Goal: Transaction & Acquisition: Purchase product/service

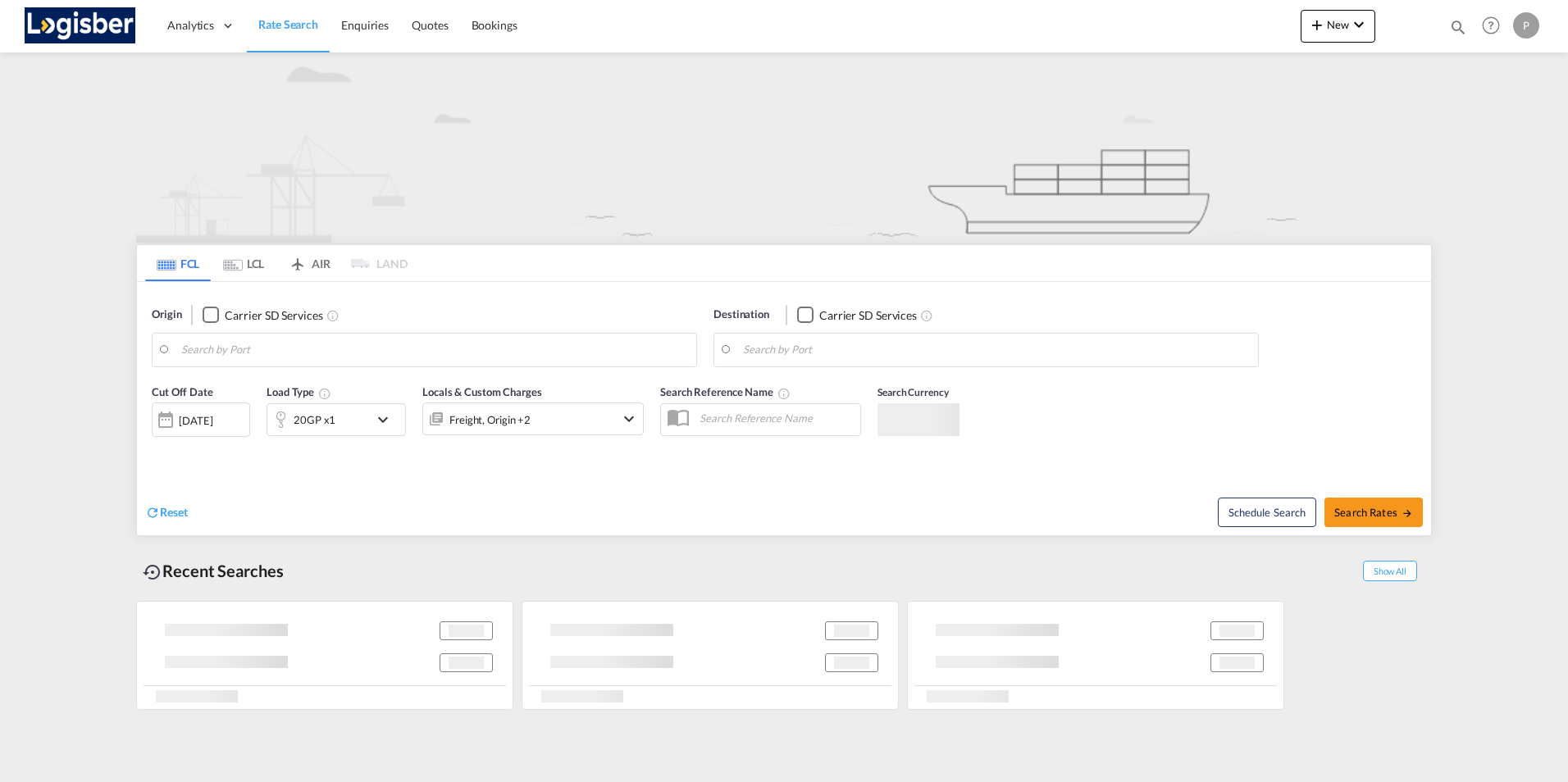
type input "[GEOGRAPHIC_DATA], [GEOGRAPHIC_DATA]"
type input "[GEOGRAPHIC_DATA], ESVLC"
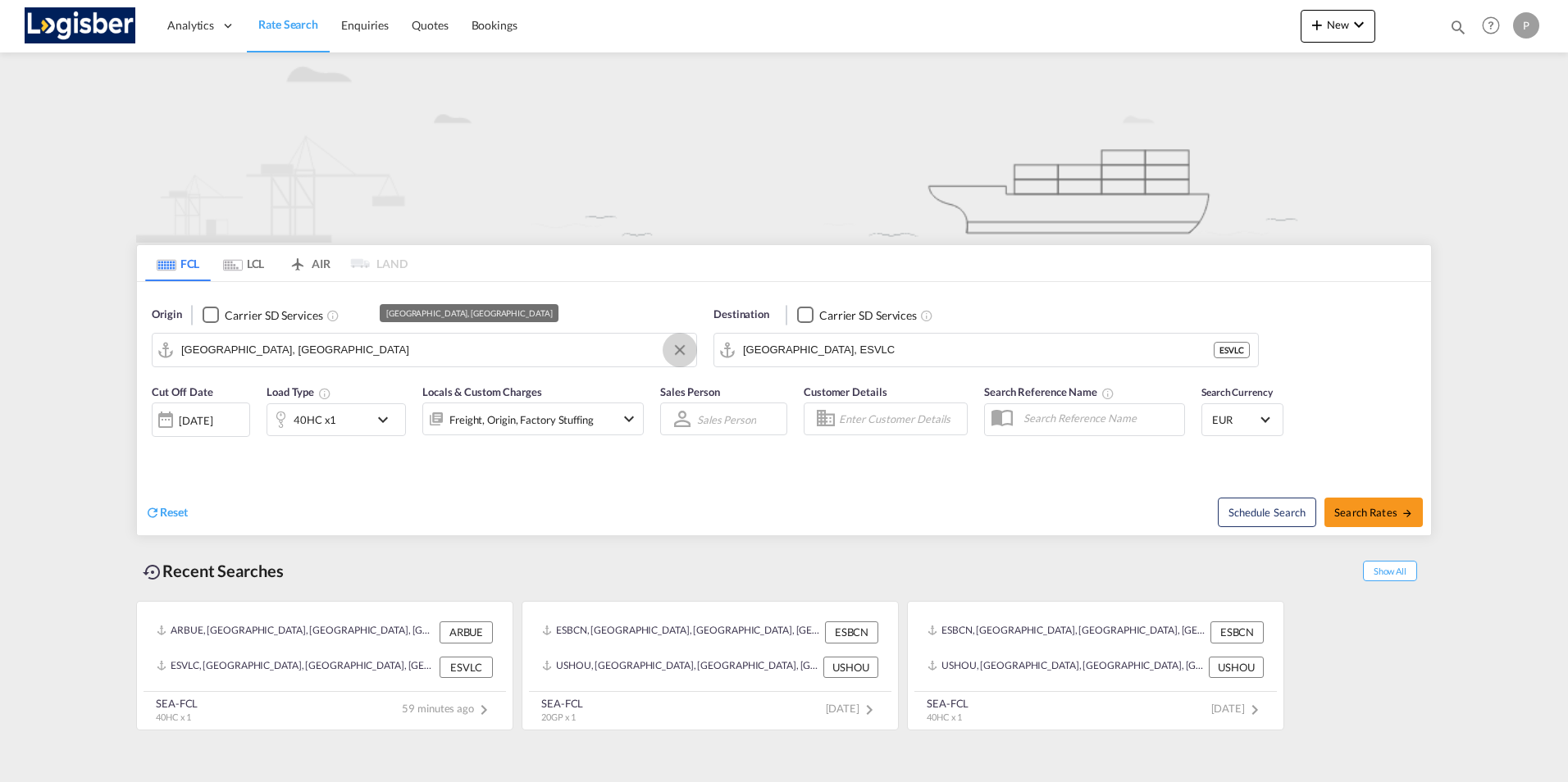
click at [673, 349] on button "Clear Input" at bounding box center [679, 349] width 24 height 24
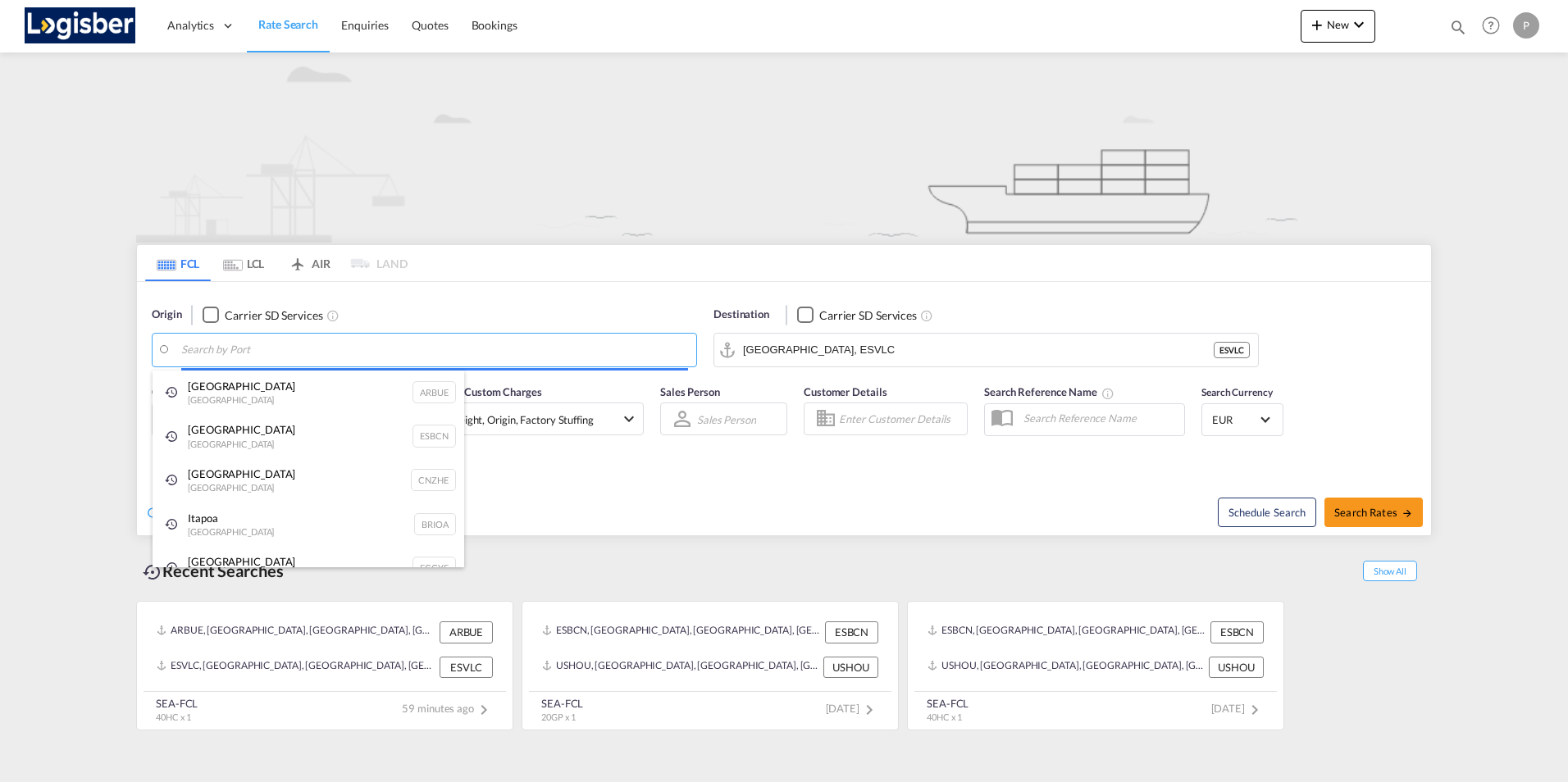
click at [215, 342] on body "Analytics Dashboard Rate Search Enquiries Quotes Bookings" at bounding box center [784, 391] width 1568 height 782
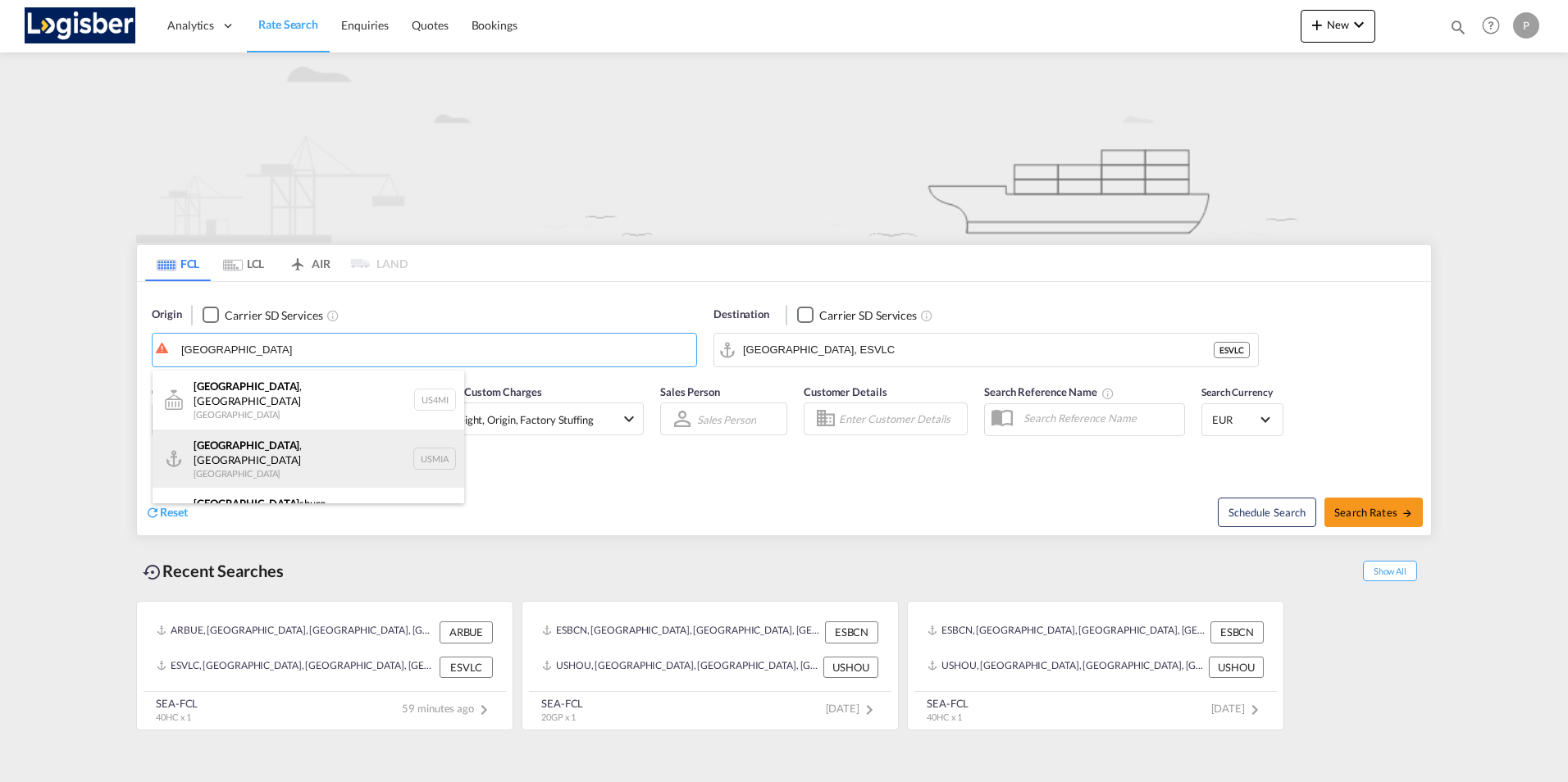
click at [214, 442] on div "[GEOGRAPHIC_DATA] , [GEOGRAPHIC_DATA] [GEOGRAPHIC_DATA] USMIA" at bounding box center [308, 459] width 312 height 59
type input "[GEOGRAPHIC_DATA], [GEOGRAPHIC_DATA], [GEOGRAPHIC_DATA]"
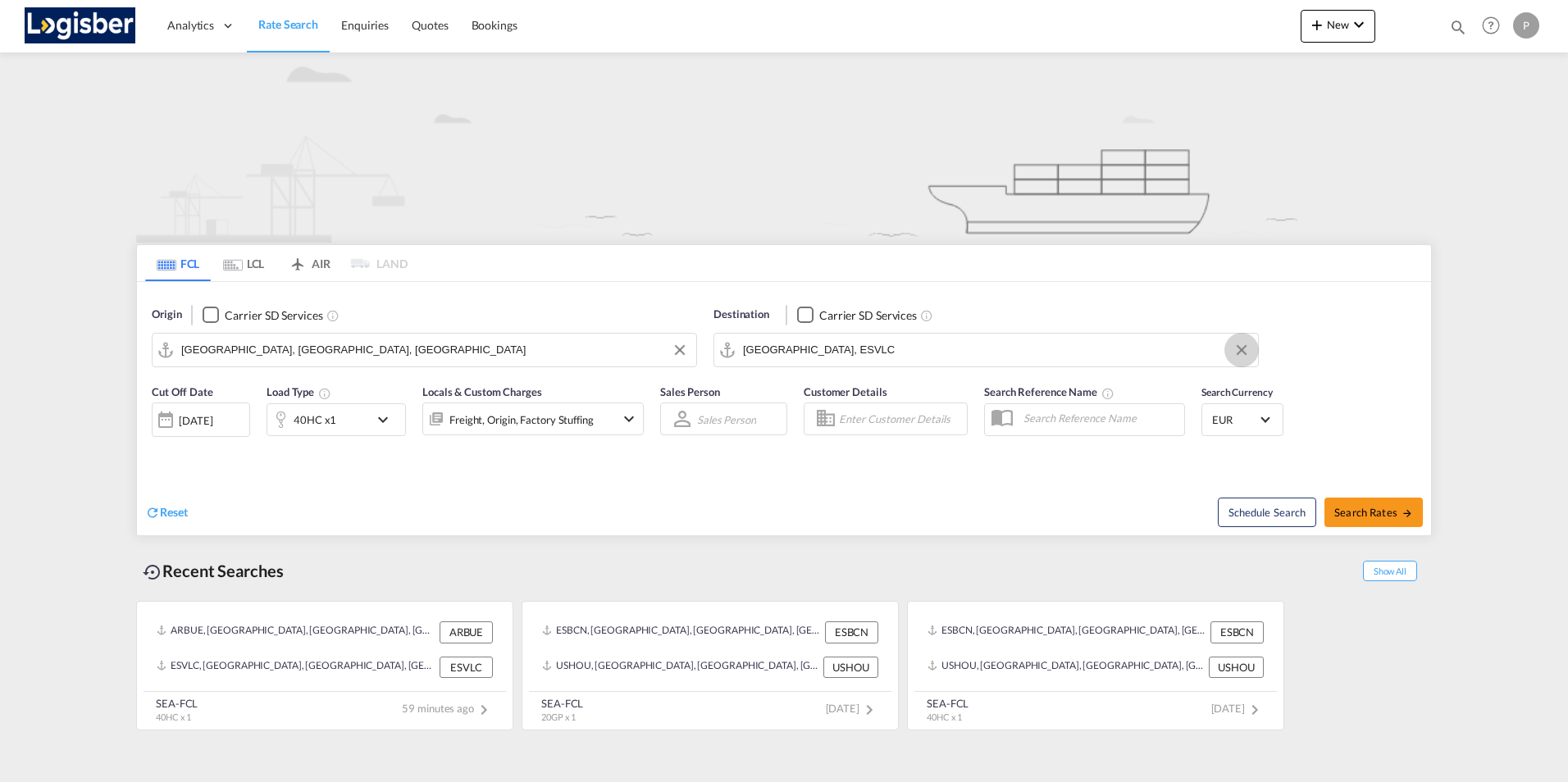
click at [1241, 352] on button "Clear Input" at bounding box center [1240, 349] width 24 height 24
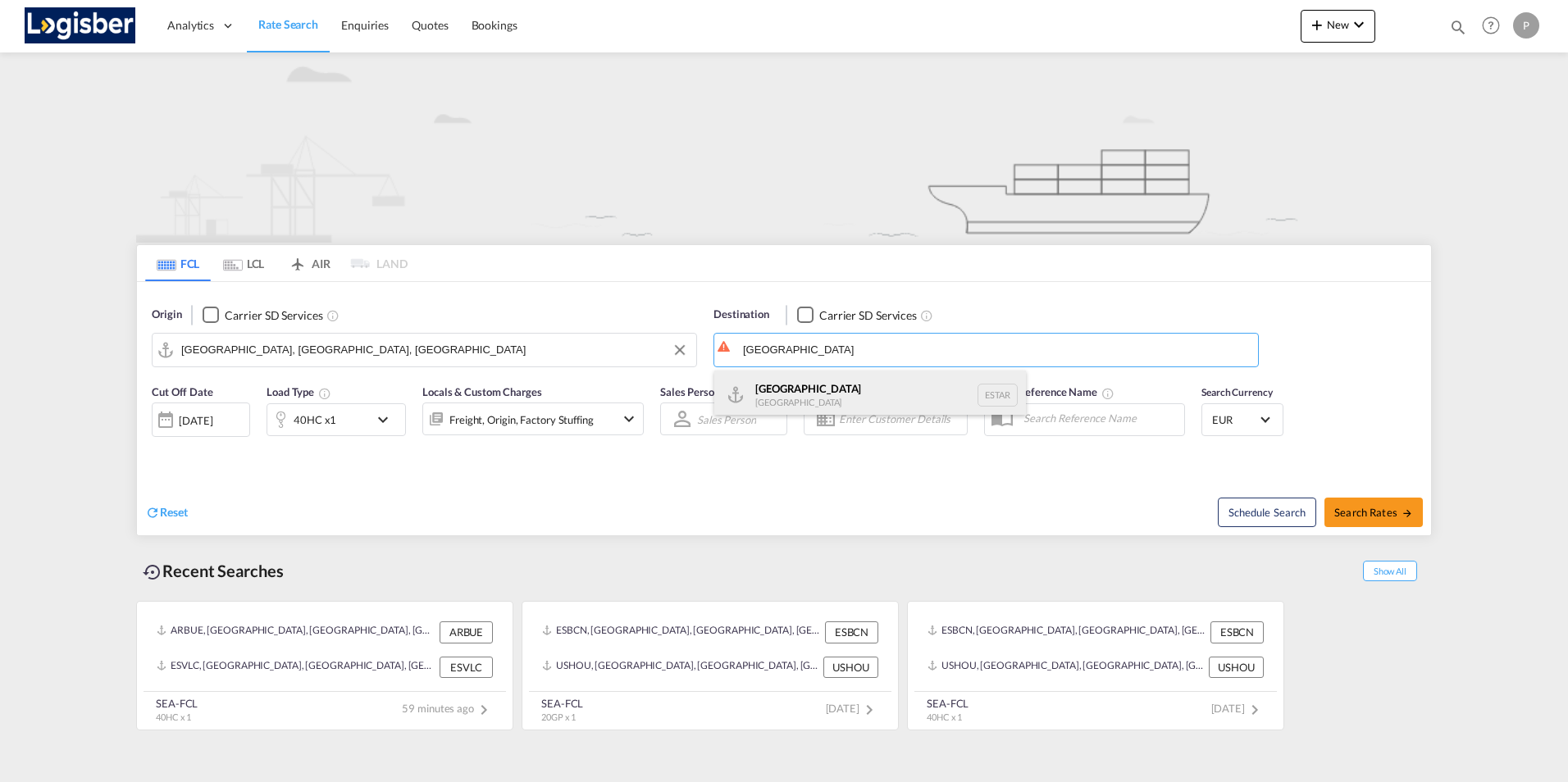
click at [787, 394] on div "[GEOGRAPHIC_DATA] [GEOGRAPHIC_DATA] ESTAR" at bounding box center [869, 394] width 312 height 49
type input "[GEOGRAPHIC_DATA], ESTAR"
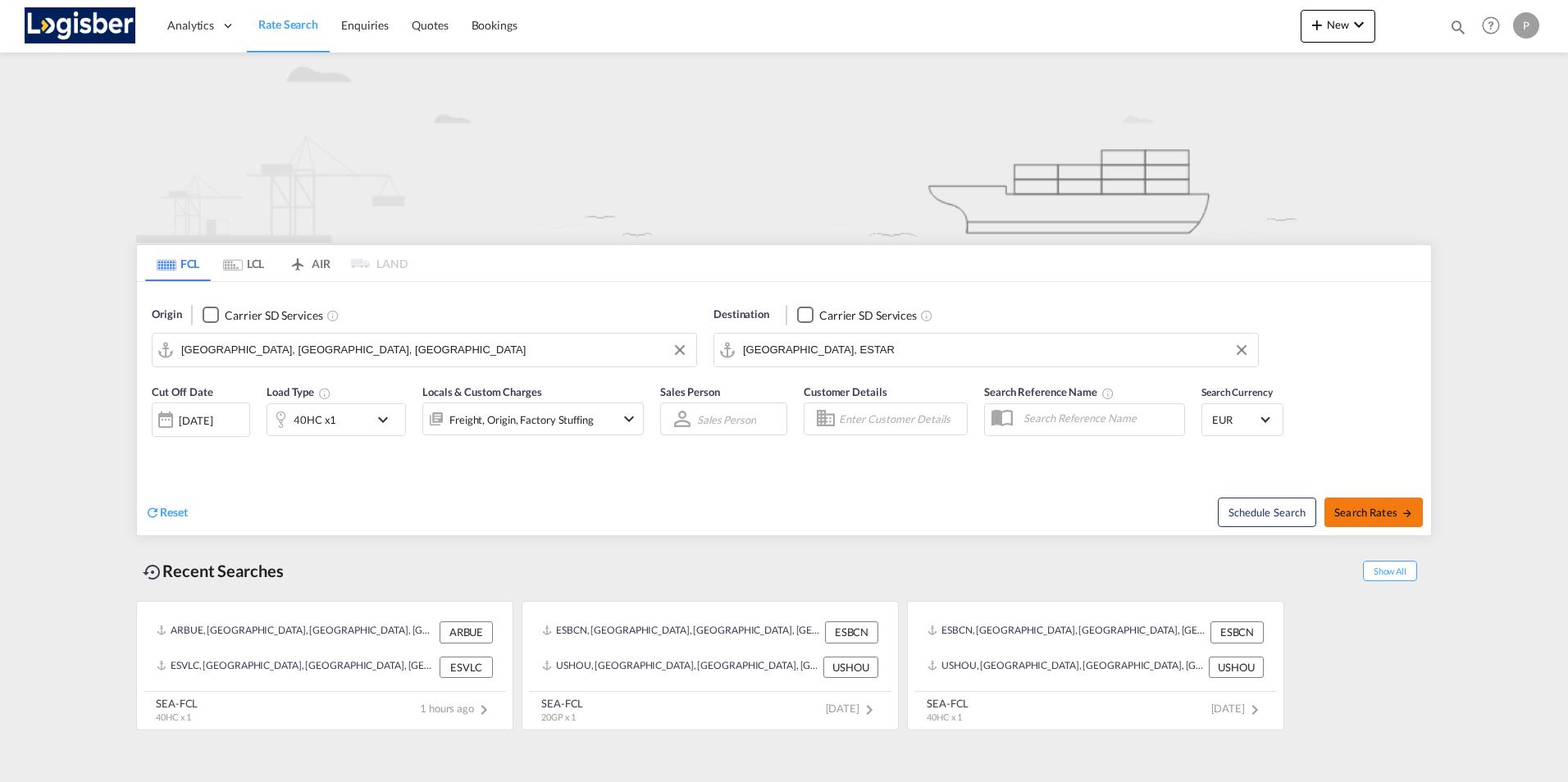
click at [1388, 517] on span "Search Rates" at bounding box center [1373, 512] width 79 height 13
type input "USMIA to ESTAR / [DATE]"
